Goal: Communication & Community: Share content

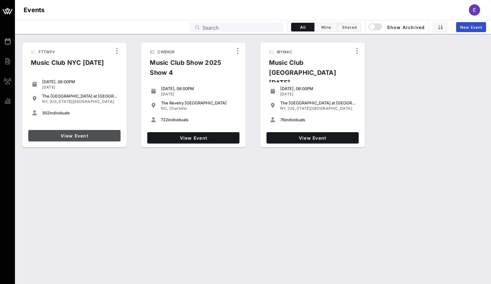
click at [97, 137] on span "View Event" at bounding box center [74, 135] width 87 height 5
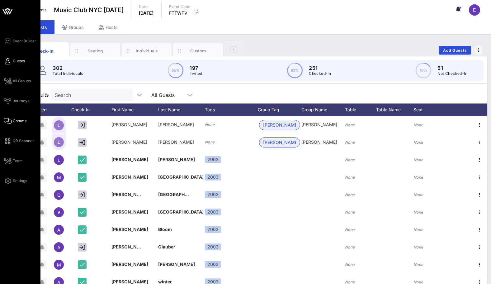
click at [13, 120] on span "Comms" at bounding box center [20, 121] width 14 height 6
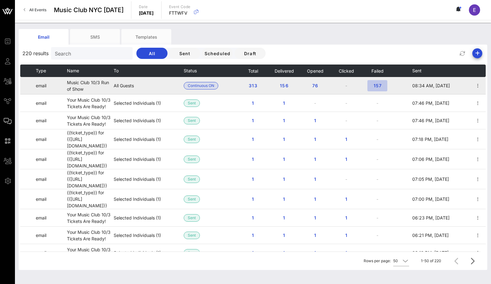
click at [381, 85] on span "157" at bounding box center [377, 85] width 10 height 5
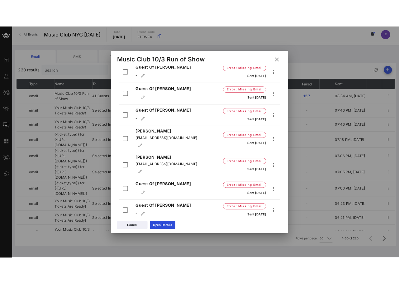
scroll to position [898, 0]
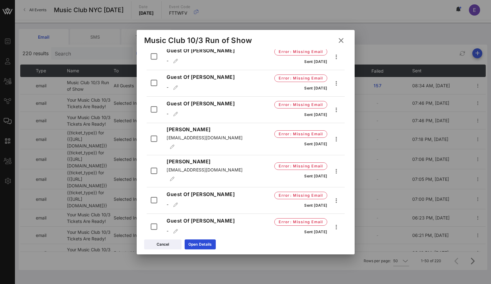
click at [340, 39] on icon at bounding box center [340, 41] width 9 height 10
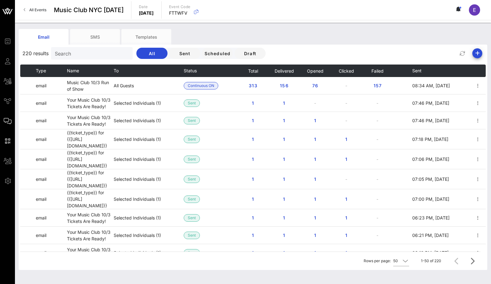
click at [483, 51] on div "220 results Search All Sent Scheduled Draft" at bounding box center [253, 53] width 469 height 15
click at [481, 51] on span "button" at bounding box center [477, 53] width 10 height 7
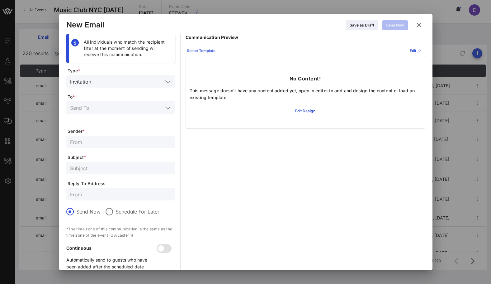
click at [210, 48] on div "Select Template" at bounding box center [201, 51] width 29 height 6
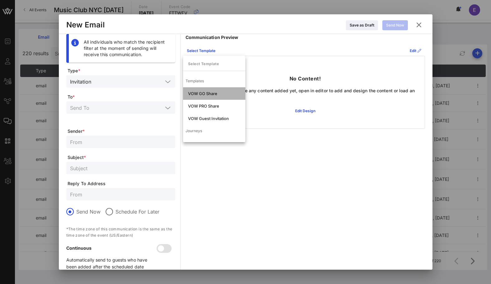
click at [211, 96] on div "VOW GO Share" at bounding box center [214, 93] width 62 height 12
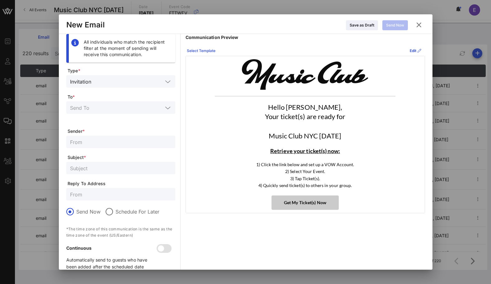
click at [197, 46] on button "Select Template" at bounding box center [201, 51] width 36 height 10
click at [414, 50] on icon at bounding box center [415, 51] width 5 height 6
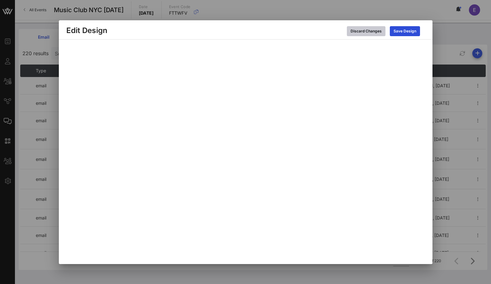
click at [375, 32] on div "Discard Changes" at bounding box center [366, 31] width 31 height 6
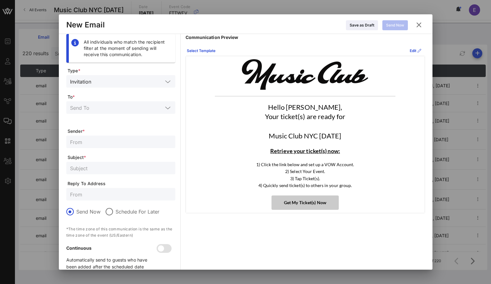
click at [421, 24] on icon at bounding box center [419, 24] width 11 height 11
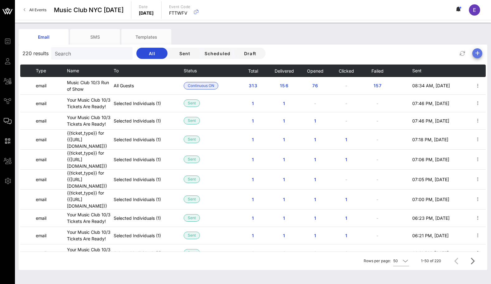
click at [475, 56] on icon "button" at bounding box center [477, 53] width 7 height 7
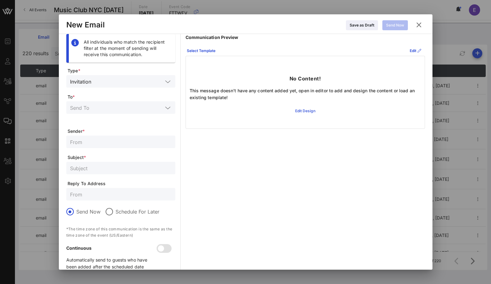
click at [308, 110] on div "Edit Design" at bounding box center [305, 111] width 20 height 6
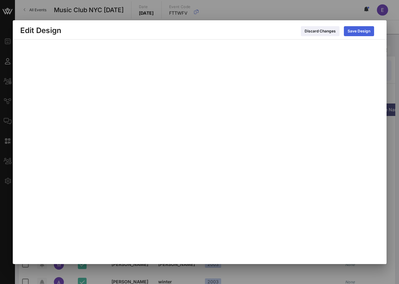
click at [357, 31] on icon at bounding box center [358, 31] width 5 height 6
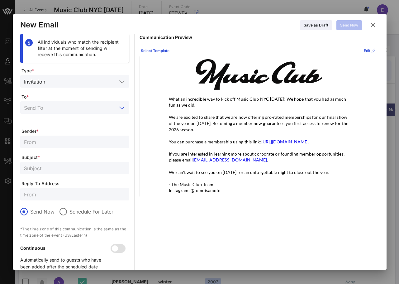
click at [100, 108] on input "text" at bounding box center [70, 107] width 93 height 8
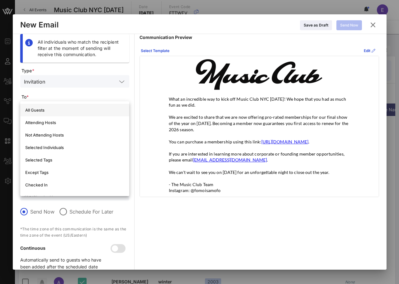
click at [91, 104] on div "All Guests" at bounding box center [74, 110] width 109 height 12
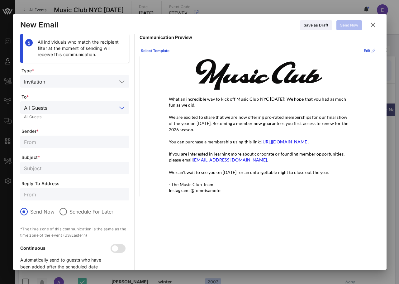
click at [65, 144] on input "text" at bounding box center [75, 142] width 102 height 8
type input "Music Club"
click at [55, 167] on input "text" at bounding box center [75, 168] width 102 height 8
type input "J"
type input "Mt. Joy Recap"
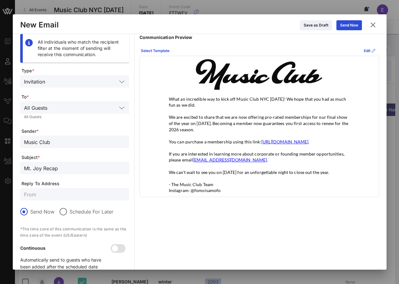
click at [43, 189] on div at bounding box center [75, 194] width 102 height 12
click at [77, 171] on input "Mt. Joy Recap" at bounding box center [75, 168] width 102 height 8
click at [77, 178] on form "Type * Invitation To * All Guests All Guests Sender * Music Club Subject * Mt. …" at bounding box center [74, 171] width 109 height 207
click at [365, 49] on div "Edit" at bounding box center [370, 51] width 12 height 6
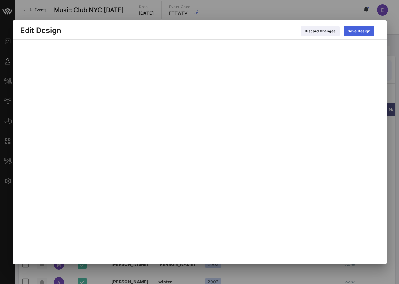
click at [358, 28] on div "Save Design" at bounding box center [359, 31] width 23 height 6
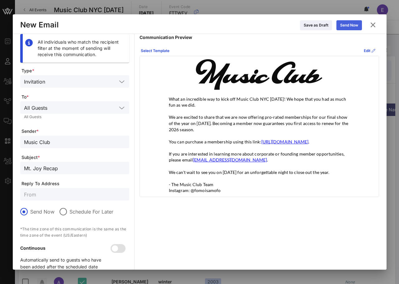
click at [354, 24] on div "Send Now" at bounding box center [349, 25] width 18 height 6
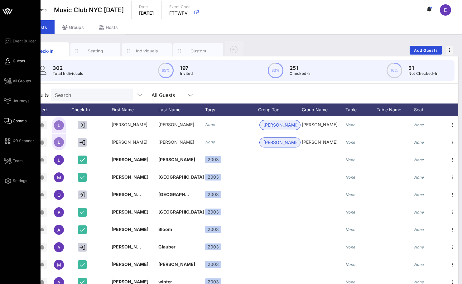
click at [13, 122] on span "Comms" at bounding box center [20, 121] width 14 height 6
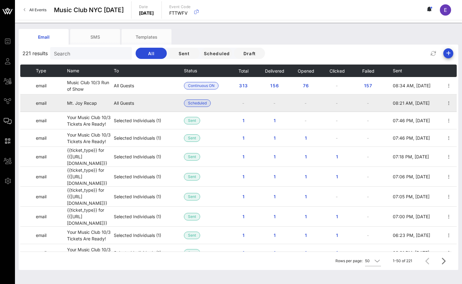
click at [453, 101] on td at bounding box center [449, 102] width 16 height 17
click at [452, 101] on icon "button" at bounding box center [448, 102] width 7 height 7
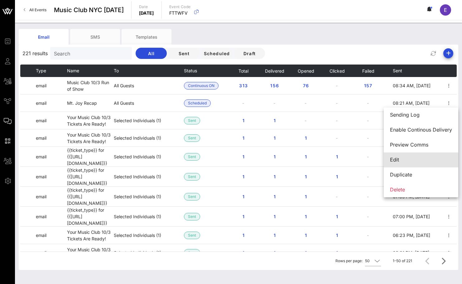
click at [408, 161] on div "Edit" at bounding box center [421, 160] width 62 height 6
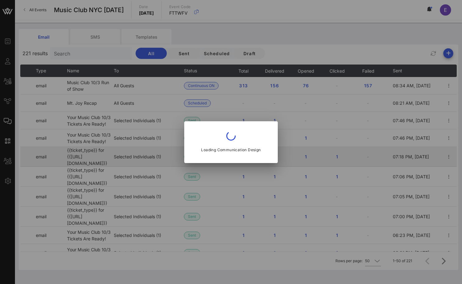
type input "Music Club"
type input "Mt. Joy Recap"
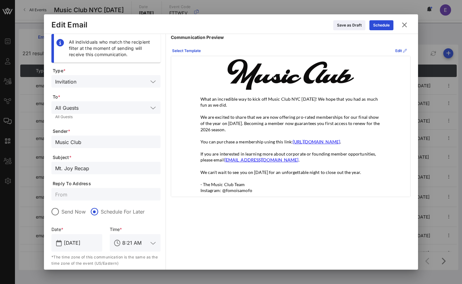
click at [405, 25] on icon at bounding box center [404, 24] width 11 height 11
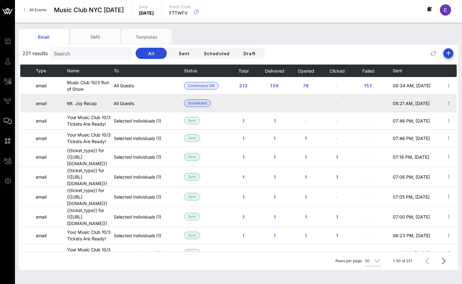
click at [453, 104] on td at bounding box center [449, 102] width 16 height 17
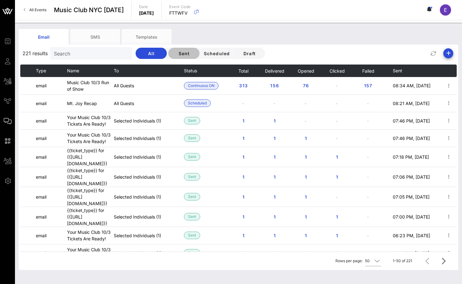
click at [173, 52] on span "Sent" at bounding box center [183, 53] width 21 height 5
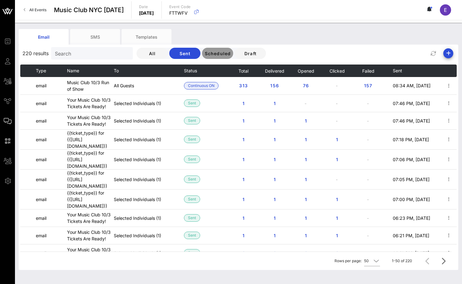
click at [202, 50] on button "Scheduled" at bounding box center [217, 53] width 31 height 11
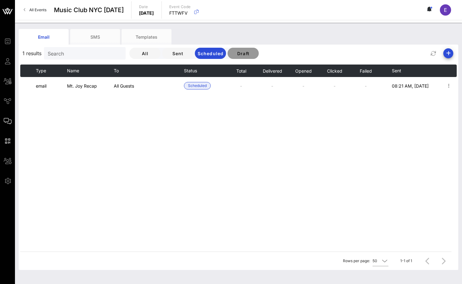
click at [232, 53] on span "Draft" at bounding box center [242, 53] width 21 height 5
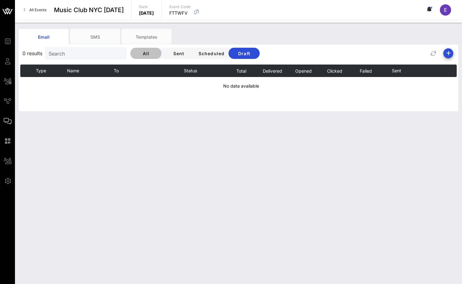
click at [135, 52] on span "All" at bounding box center [145, 53] width 21 height 5
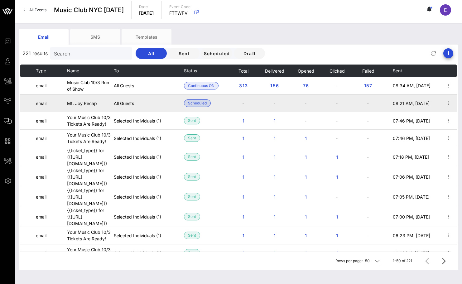
click at [194, 106] on span "Scheduled" at bounding box center [197, 103] width 19 height 7
click at [449, 105] on icon "button" at bounding box center [448, 102] width 7 height 7
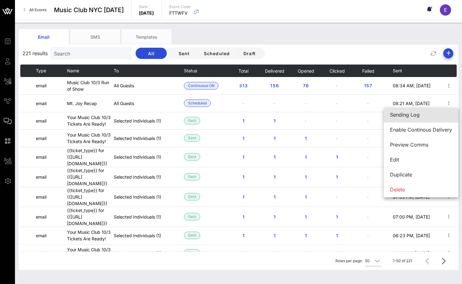
click at [414, 118] on div "Sending Log" at bounding box center [421, 114] width 62 height 13
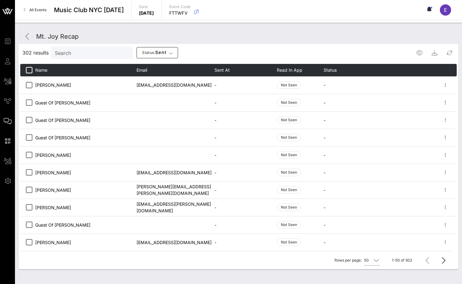
click at [68, 36] on div "Mt. Joy Recap" at bounding box center [57, 36] width 42 height 9
click at [31, 36] on span at bounding box center [27, 36] width 15 height 7
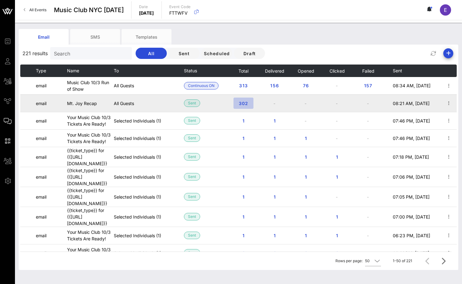
click at [247, 101] on span "302" at bounding box center [243, 103] width 10 height 5
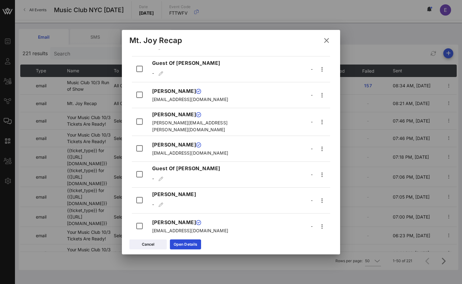
scroll to position [786, 0]
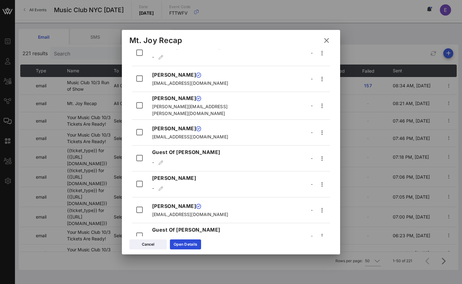
click at [323, 41] on icon at bounding box center [326, 40] width 11 height 11
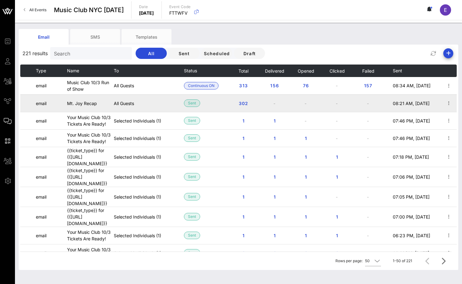
click at [273, 100] on td "-" at bounding box center [274, 102] width 31 height 17
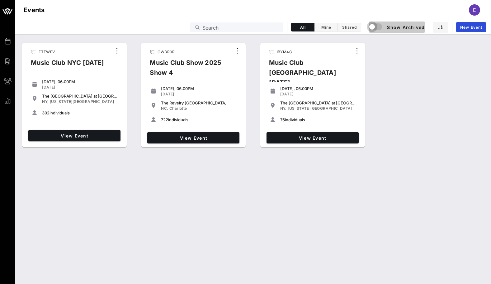
click at [374, 24] on div "button" at bounding box center [372, 26] width 9 height 9
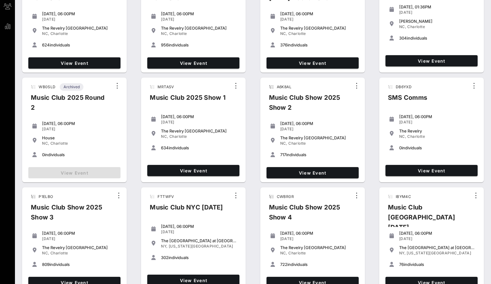
scroll to position [86, 0]
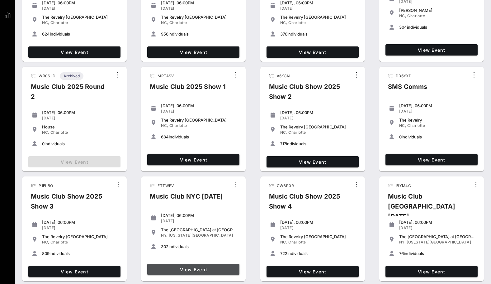
click at [203, 270] on span "View Event" at bounding box center [193, 269] width 87 height 5
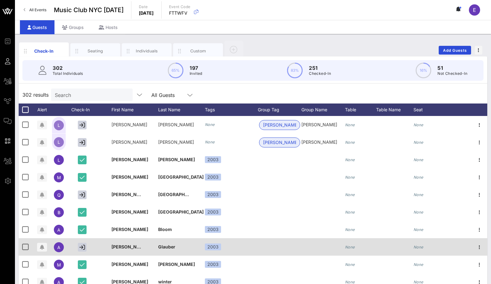
scroll to position [4, 0]
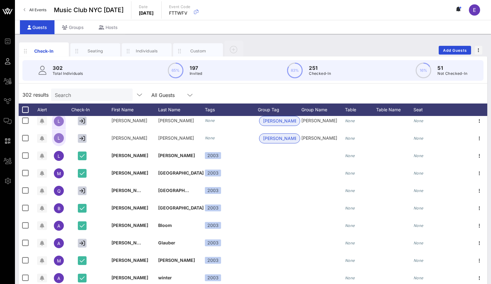
click at [36, 7] on link "All Events" at bounding box center [35, 10] width 30 height 10
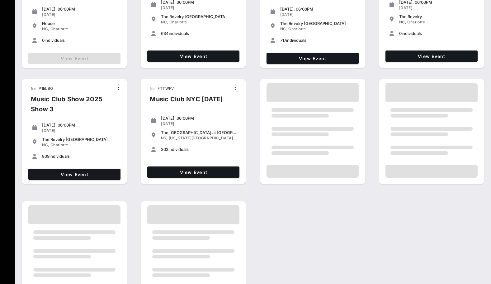
scroll to position [86, 0]
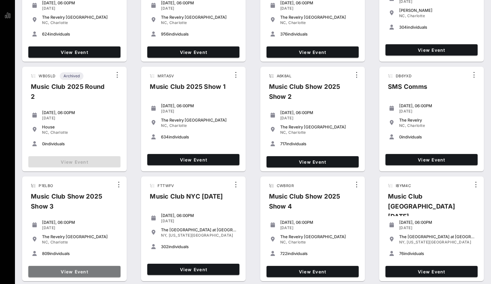
click at [60, 272] on span "View Event" at bounding box center [74, 271] width 87 height 5
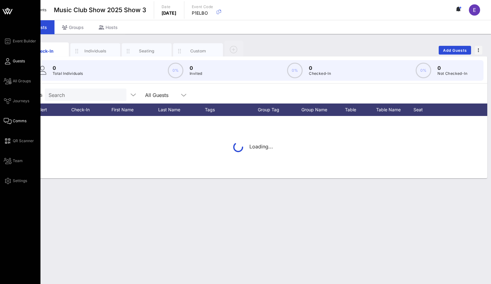
click at [16, 122] on span "Comms" at bounding box center [20, 121] width 14 height 6
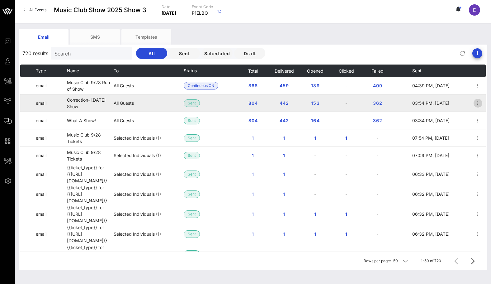
click at [478, 104] on icon "button" at bounding box center [477, 102] width 7 height 7
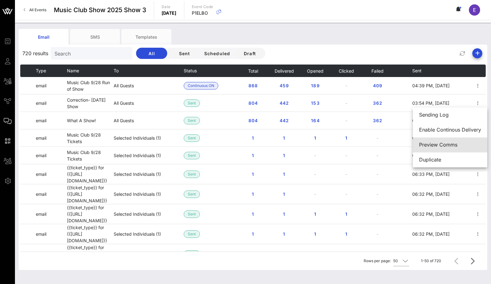
click at [452, 141] on div "Preview Comms" at bounding box center [450, 144] width 62 height 13
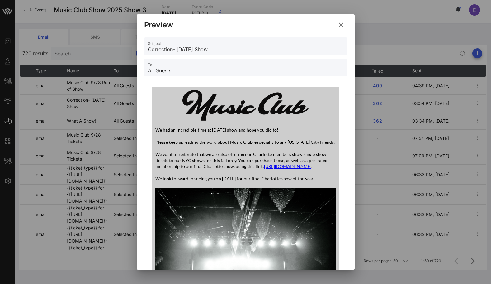
drag, startPoint x: 157, startPoint y: 129, endPoint x: 334, endPoint y: 185, distance: 186.0
click at [334, 182] on div "We had an incredible time at Sunday's show and hope you did to! Please keep spr…" at bounding box center [245, 154] width 181 height 55
copy div "We had an incredible time at Sunday's show and hope you did to! Please keep spr…"
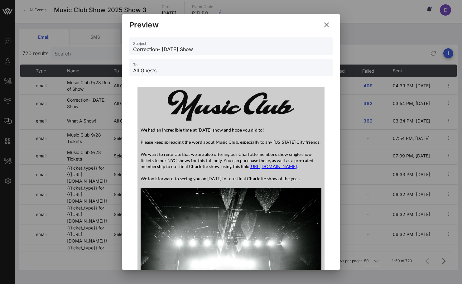
click at [324, 24] on icon at bounding box center [326, 25] width 9 height 8
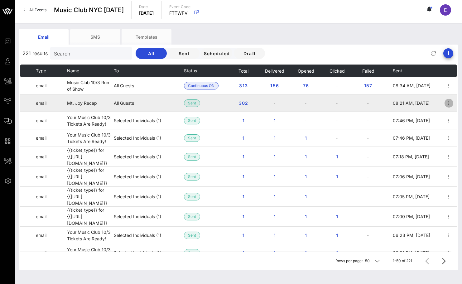
click at [449, 101] on icon "button" at bounding box center [448, 102] width 7 height 7
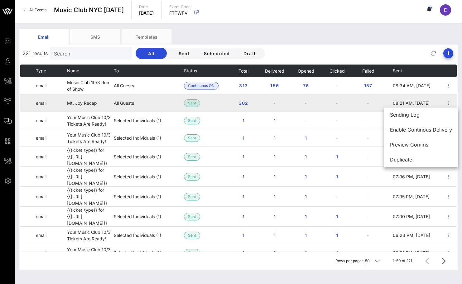
click at [198, 102] on span "Sent" at bounding box center [192, 102] width 16 height 7
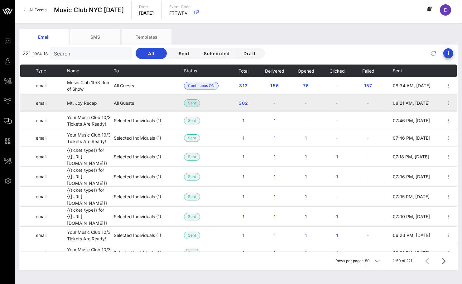
click at [198, 102] on span "Sent" at bounding box center [192, 102] width 16 height 7
click at [276, 107] on td "-" at bounding box center [274, 102] width 31 height 17
click at [276, 101] on td "-" at bounding box center [274, 102] width 31 height 17
click at [452, 102] on icon "button" at bounding box center [448, 102] width 7 height 7
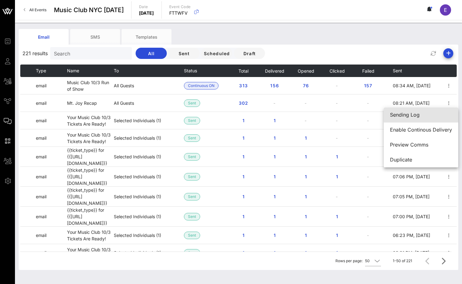
click at [424, 117] on div "Sending Log" at bounding box center [421, 115] width 62 height 6
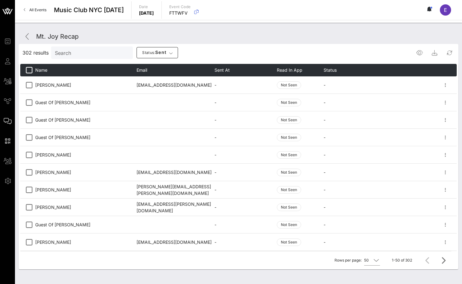
click at [68, 38] on div "Mt. Joy Recap" at bounding box center [57, 36] width 42 height 9
click at [28, 36] on icon at bounding box center [27, 36] width 7 height 7
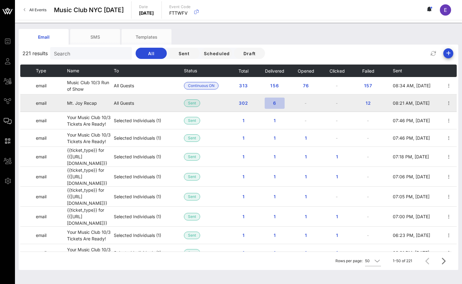
click at [273, 104] on span "6" at bounding box center [274, 102] width 10 height 5
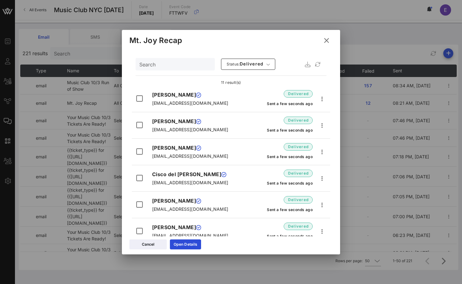
click at [327, 42] on icon at bounding box center [326, 40] width 9 height 8
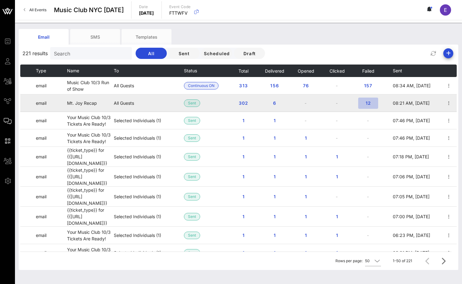
click at [367, 103] on span "12" at bounding box center [368, 102] width 10 height 5
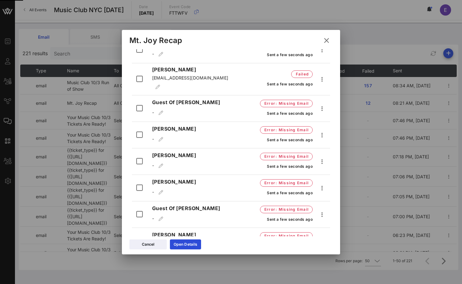
scroll to position [485, 0]
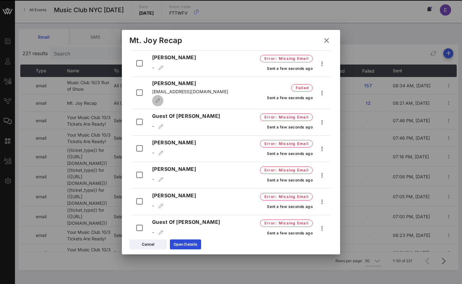
click at [160, 98] on icon "button" at bounding box center [157, 100] width 5 height 4
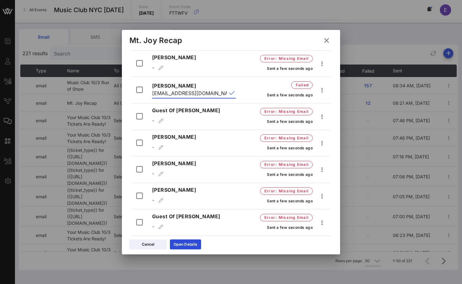
click at [158, 93] on input "edmcmahan@falfurrias.com" at bounding box center [189, 93] width 75 height 10
type input "[EMAIL_ADDRESS][DOMAIN_NAME]"
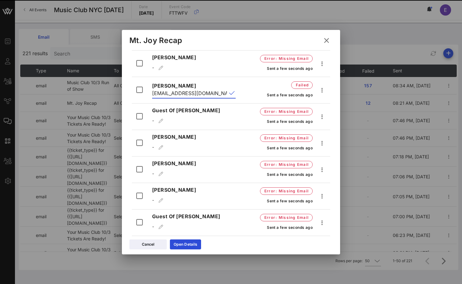
click at [233, 90] on button "append icon" at bounding box center [232, 93] width 6 height 6
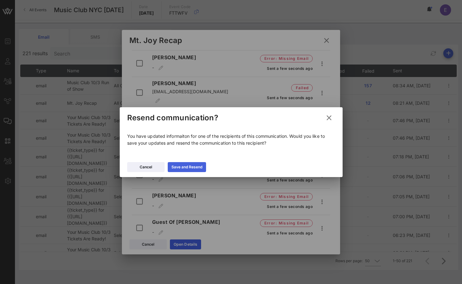
click at [184, 170] on button "Save and Resend" at bounding box center [187, 167] width 38 height 10
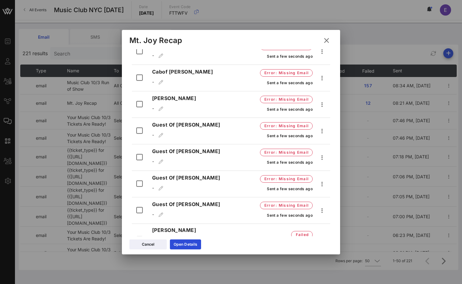
scroll to position [2365, 0]
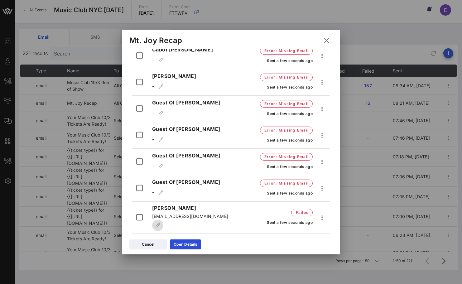
click at [160, 223] on icon "button" at bounding box center [157, 225] width 5 height 4
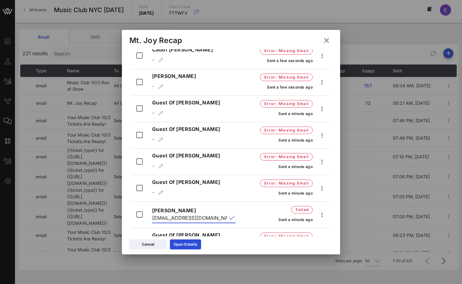
click at [169, 213] on input "[EMAIL_ADDRESS][DOMAIN_NAME]" at bounding box center [189, 218] width 75 height 10
type input "drkoretz@drkoretz.com"
click at [231, 215] on button "append icon" at bounding box center [232, 218] width 6 height 6
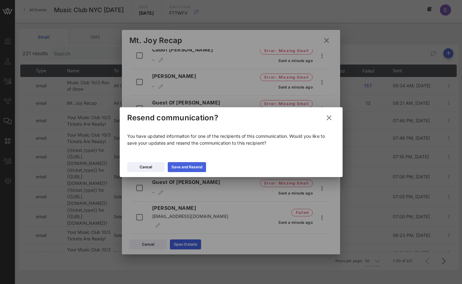
click at [192, 170] on div "Save and Resend" at bounding box center [186, 167] width 31 height 6
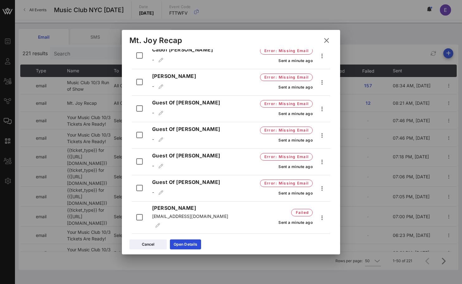
click at [327, 42] on icon at bounding box center [326, 40] width 10 height 9
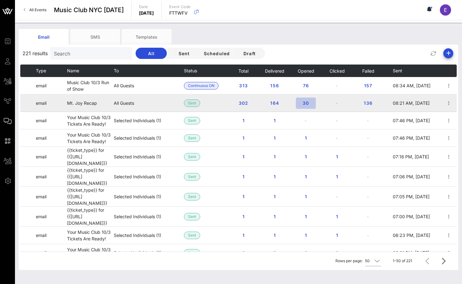
click at [306, 101] on span "30" at bounding box center [306, 102] width 10 height 5
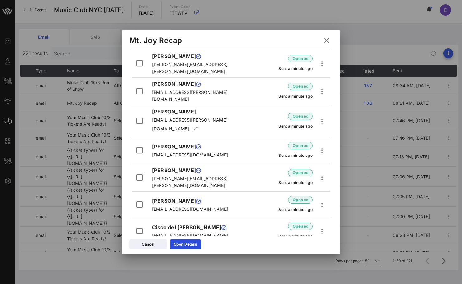
scroll to position [692, 0]
click at [327, 40] on icon at bounding box center [326, 40] width 8 height 7
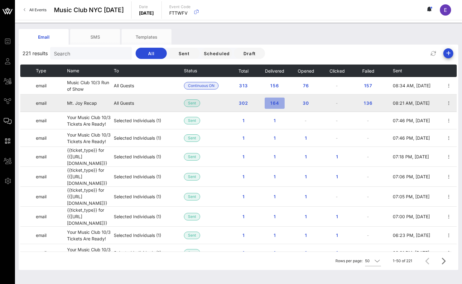
click at [273, 100] on span "164" at bounding box center [274, 102] width 10 height 5
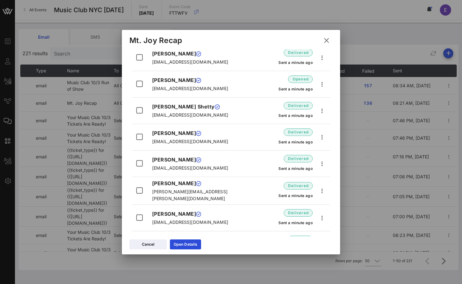
scroll to position [2149, 0]
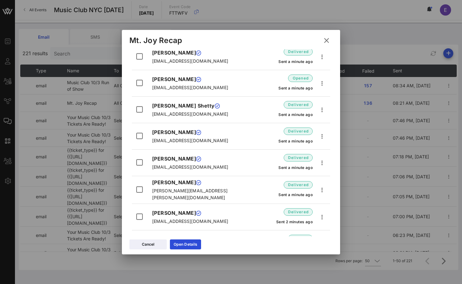
click at [326, 40] on icon at bounding box center [326, 40] width 10 height 9
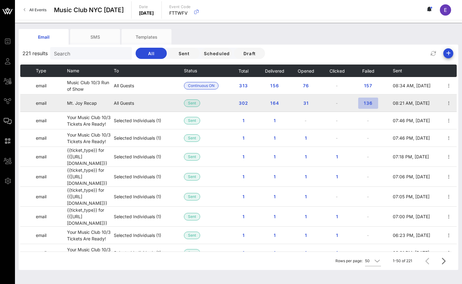
click at [369, 98] on button "136" at bounding box center [368, 102] width 20 height 11
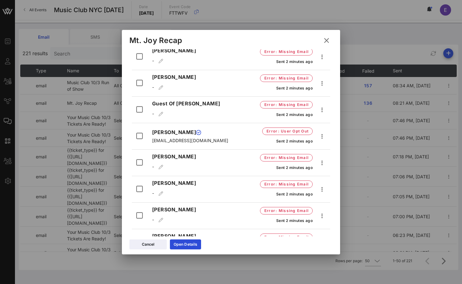
scroll to position [1148, 0]
click at [306, 128] on span ": User Opt Out" at bounding box center [292, 131] width 31 height 6
click at [320, 133] on icon "button" at bounding box center [321, 136] width 7 height 7
drag, startPoint x: 254, startPoint y: 119, endPoint x: 312, endPoint y: 117, distance: 57.7
click at [312, 126] on div "Error : User Opt Out Sent 2 minutes ago" at bounding box center [284, 136] width 83 height 21
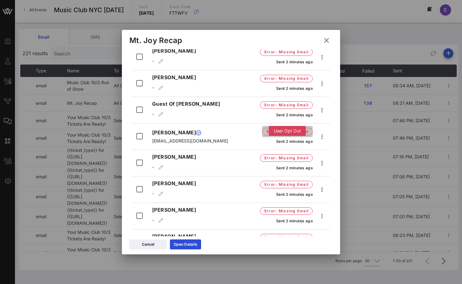
click at [298, 128] on span ": User Opt Out" at bounding box center [292, 131] width 31 height 6
click at [252, 126] on div "Error : User Opt Out Sent 2 minutes ago" at bounding box center [284, 136] width 83 height 21
click at [323, 133] on icon "button" at bounding box center [321, 136] width 7 height 7
click at [323, 135] on div "Resend" at bounding box center [332, 133] width 30 height 15
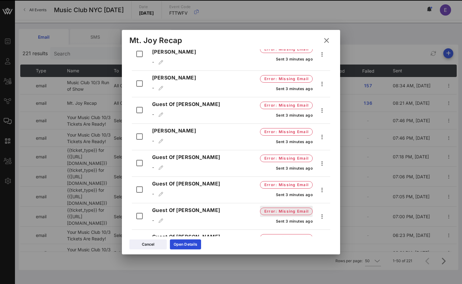
scroll to position [3202, 0]
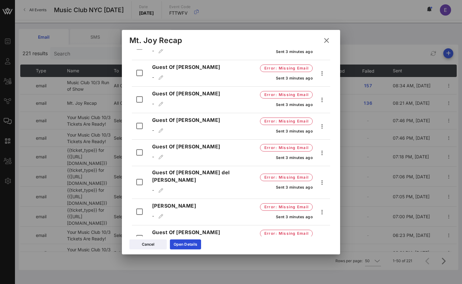
click at [328, 39] on icon at bounding box center [326, 40] width 9 height 8
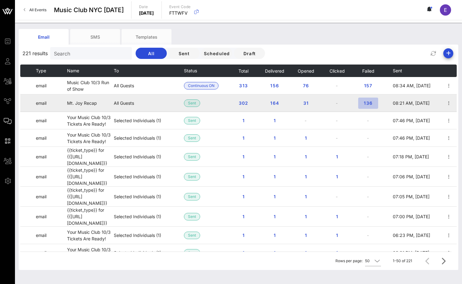
click at [367, 100] on button "136" at bounding box center [368, 102] width 20 height 11
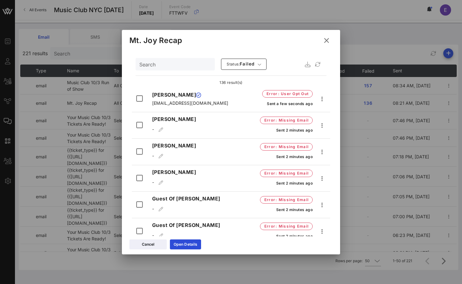
click at [326, 40] on icon at bounding box center [326, 40] width 9 height 8
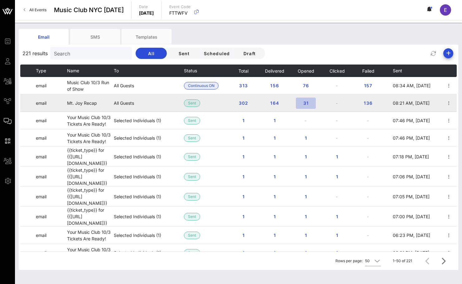
click at [303, 103] on span "31" at bounding box center [306, 102] width 10 height 5
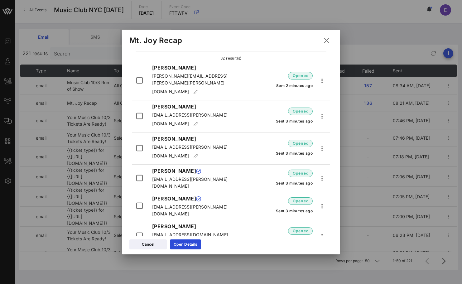
scroll to position [27, 0]
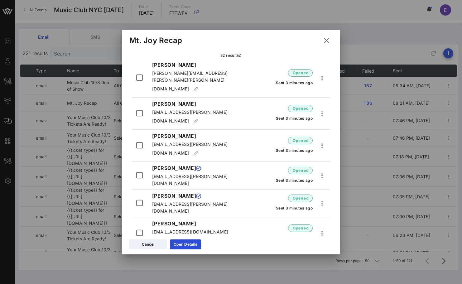
click at [323, 43] on icon at bounding box center [326, 40] width 11 height 11
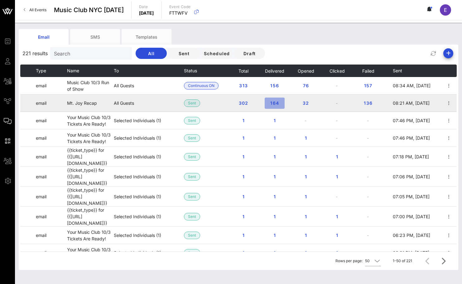
click at [273, 101] on span "164" at bounding box center [274, 102] width 10 height 5
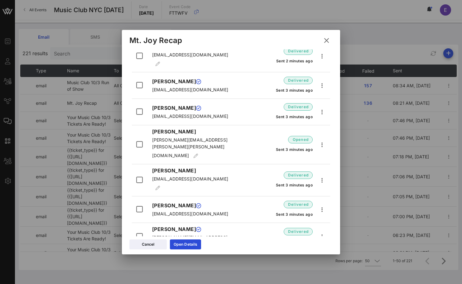
scroll to position [46, 0]
click at [324, 39] on icon at bounding box center [326, 40] width 9 height 8
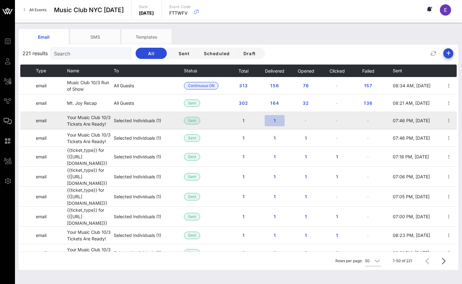
click at [277, 122] on span "1" at bounding box center [274, 120] width 10 height 5
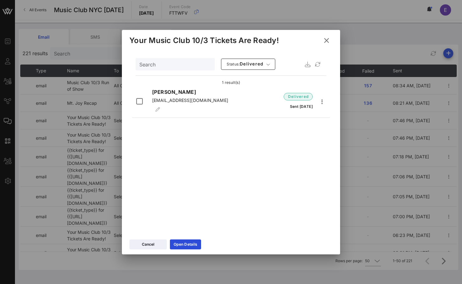
click at [326, 38] on icon at bounding box center [325, 40] width 9 height 10
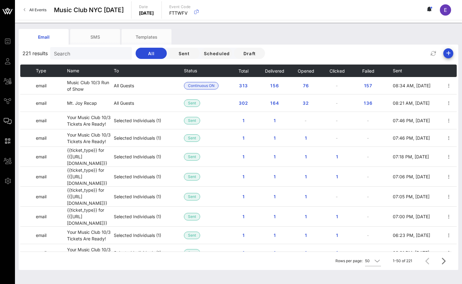
click at [48, 5] on link "All Events" at bounding box center [35, 10] width 30 height 10
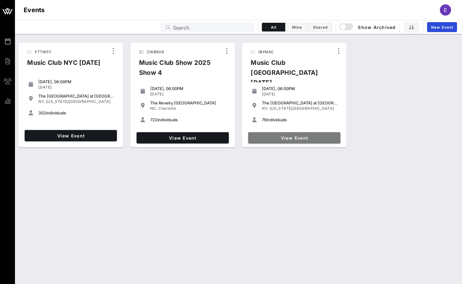
click at [257, 132] on link "View Event" at bounding box center [294, 137] width 92 height 11
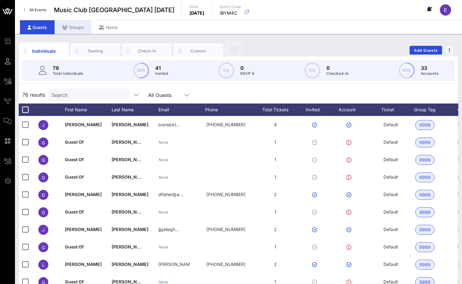
click at [75, 28] on div "Groups" at bounding box center [73, 27] width 37 height 14
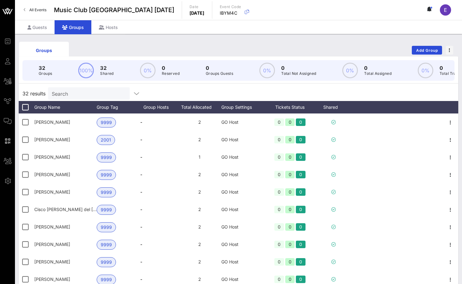
click at [40, 10] on span "All Events" at bounding box center [37, 9] width 17 height 5
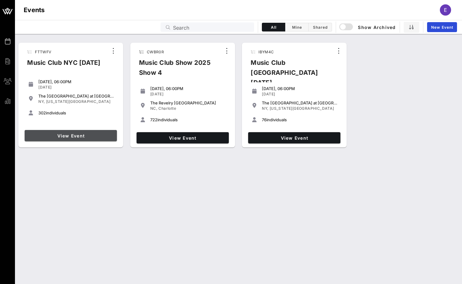
click at [99, 136] on span "View Event" at bounding box center [70, 135] width 87 height 5
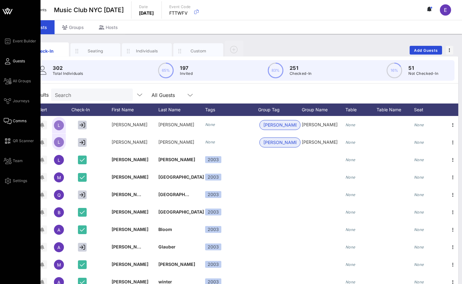
click at [13, 123] on span "Comms" at bounding box center [20, 121] width 14 height 6
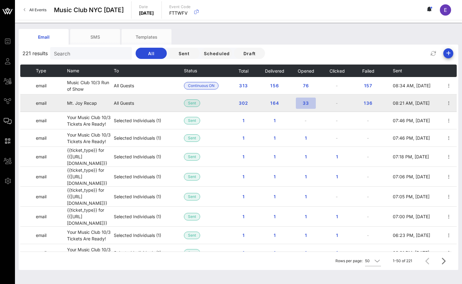
click at [306, 106] on button "33" at bounding box center [306, 102] width 20 height 11
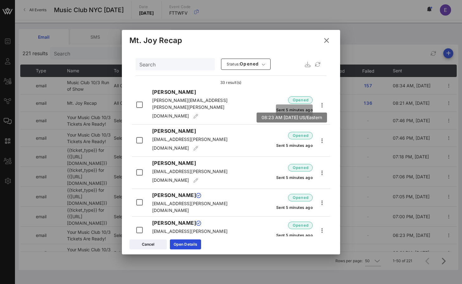
click at [303, 107] on span "Sent 5 minutes ago" at bounding box center [294, 109] width 37 height 5
click at [325, 40] on icon at bounding box center [326, 40] width 10 height 9
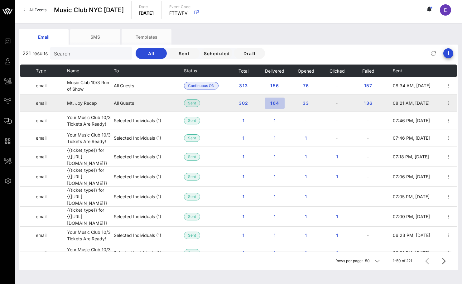
click at [278, 98] on button "164" at bounding box center [274, 102] width 20 height 11
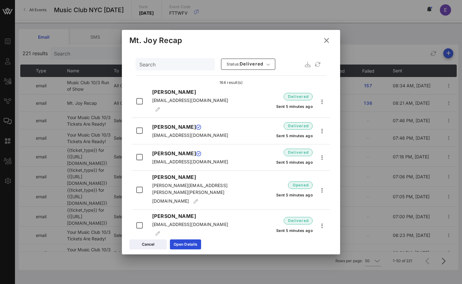
click at [325, 41] on icon at bounding box center [326, 40] width 10 height 9
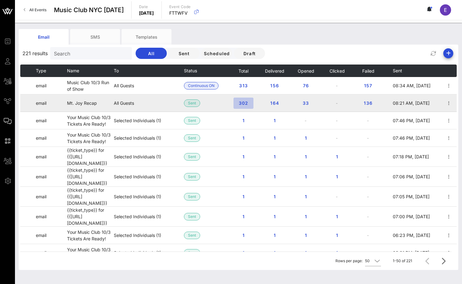
click at [245, 99] on button "302" at bounding box center [243, 102] width 20 height 11
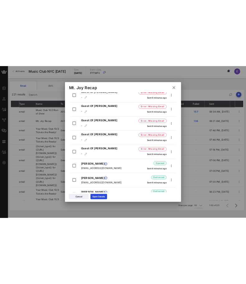
scroll to position [3206, 0]
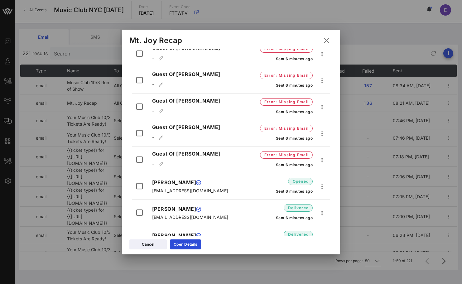
click at [327, 38] on icon at bounding box center [325, 40] width 9 height 9
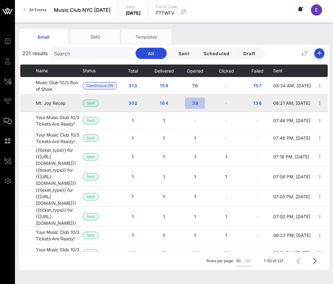
click at [196, 103] on span "39" at bounding box center [195, 102] width 10 height 5
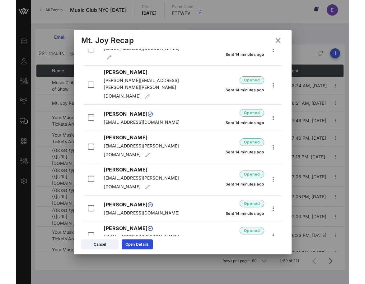
scroll to position [56, 0]
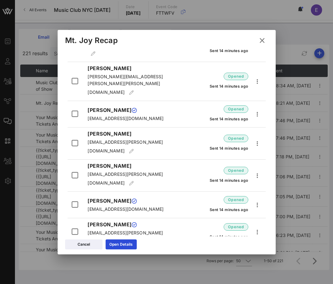
click at [246, 40] on icon at bounding box center [261, 40] width 9 height 9
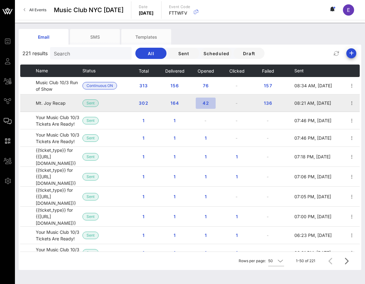
click at [203, 101] on span "42" at bounding box center [206, 102] width 10 height 5
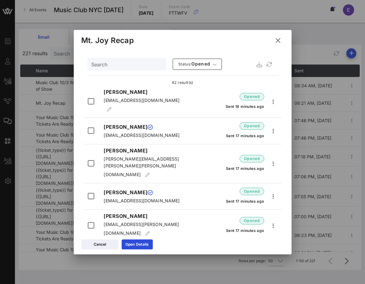
click at [277, 36] on button at bounding box center [278, 40] width 12 height 11
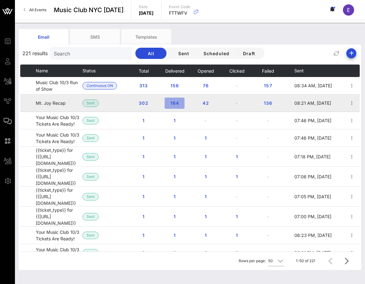
click at [173, 98] on button "164" at bounding box center [175, 102] width 20 height 11
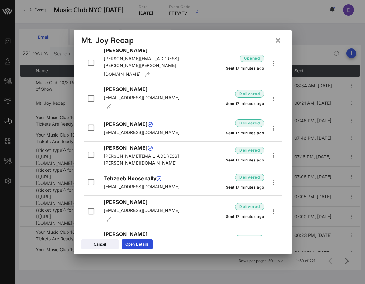
scroll to position [129, 0]
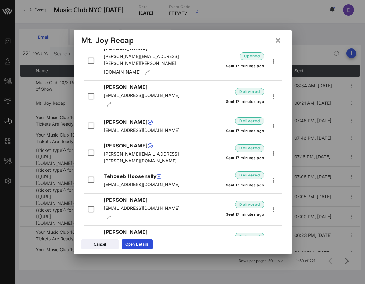
click at [279, 40] on icon at bounding box center [277, 40] width 9 height 9
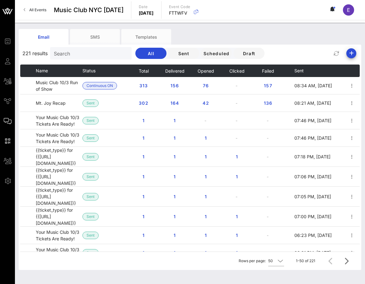
click at [38, 8] on span "All Events" at bounding box center [37, 9] width 17 height 5
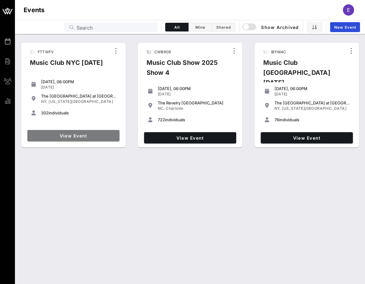
click at [93, 138] on span "View Event" at bounding box center [73, 135] width 87 height 5
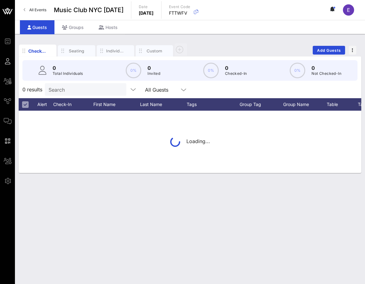
click at [69, 77] on div "0 Total Individuals 0% 0 Invited 0% 0 Checked-In 0% 0 Not Checked-In" at bounding box center [189, 70] width 335 height 21
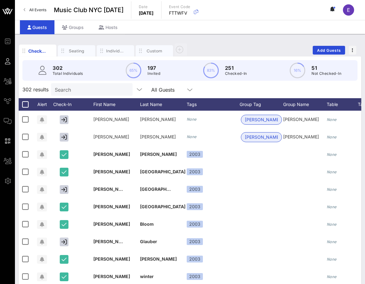
click at [69, 89] on input "Search" at bounding box center [91, 89] width 73 height 8
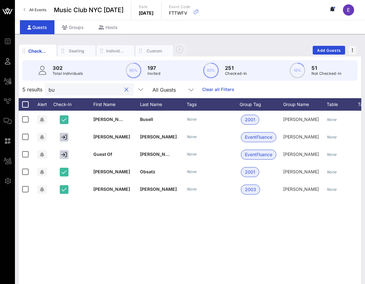
type input "b"
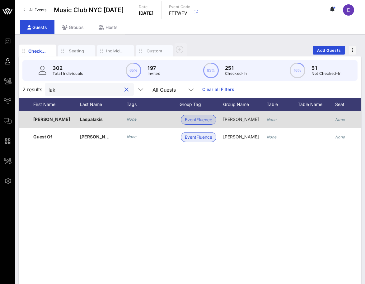
scroll to position [0, 81]
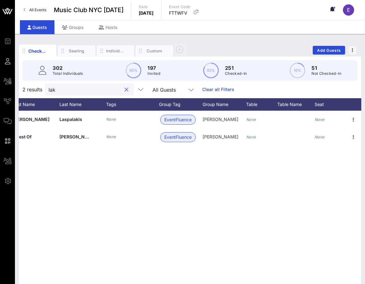
type input "lak"
